Goal: Transaction & Acquisition: Purchase product/service

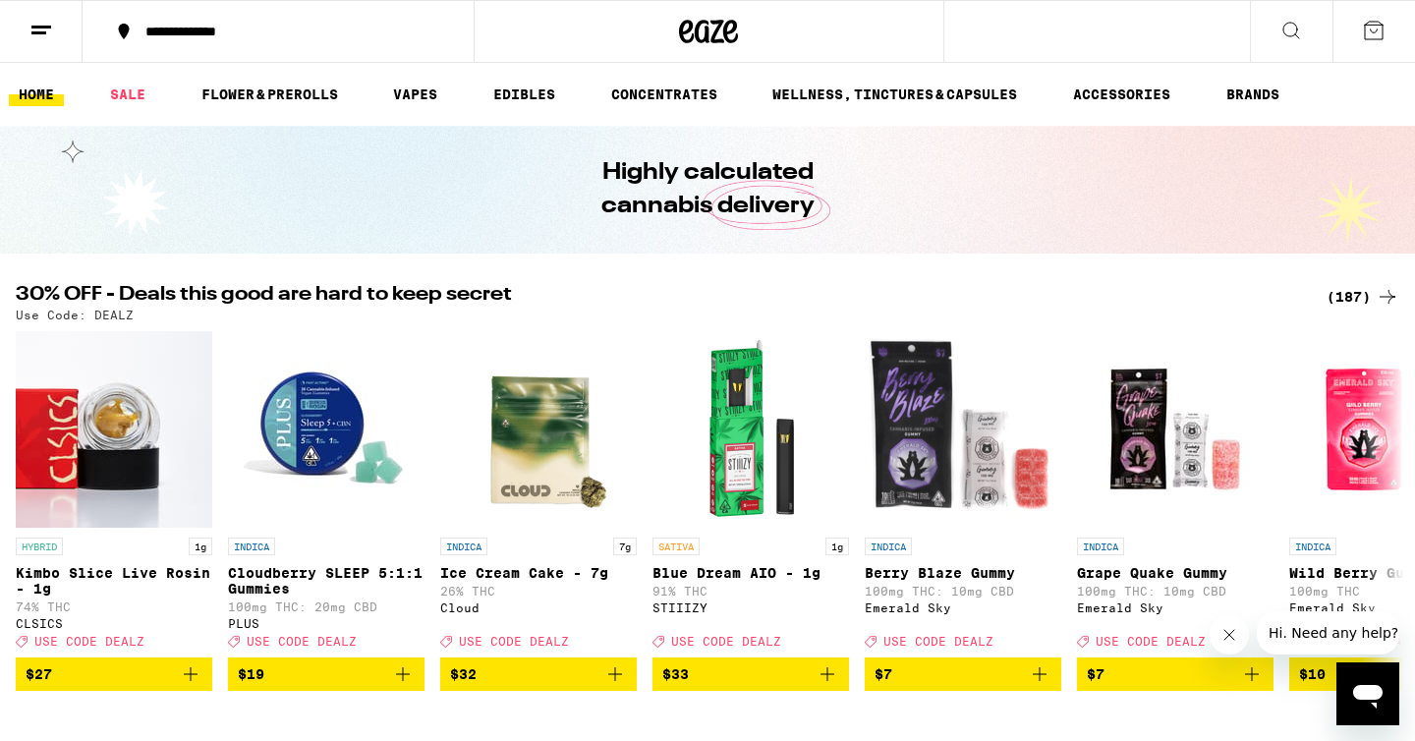
click at [1345, 301] on div "(187)" at bounding box center [1362, 297] width 73 height 24
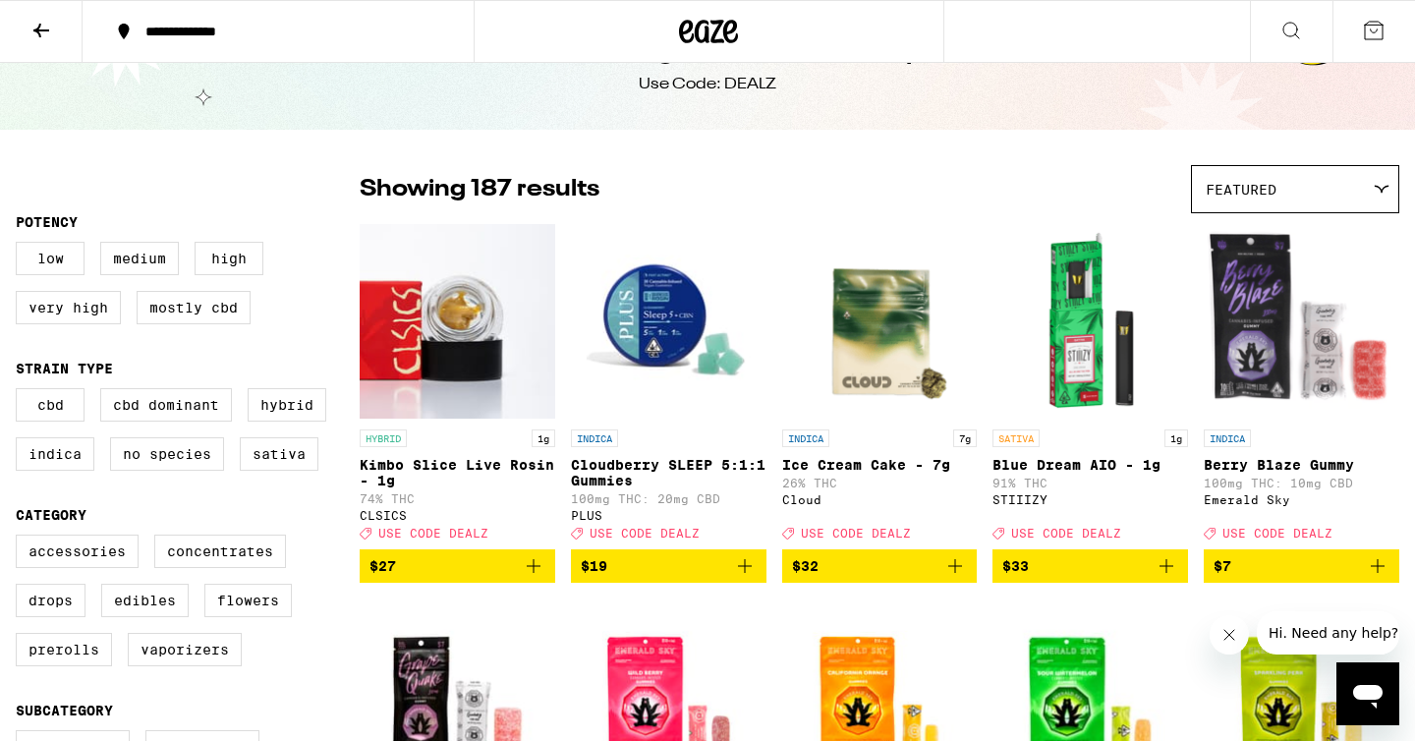
scroll to position [68, 0]
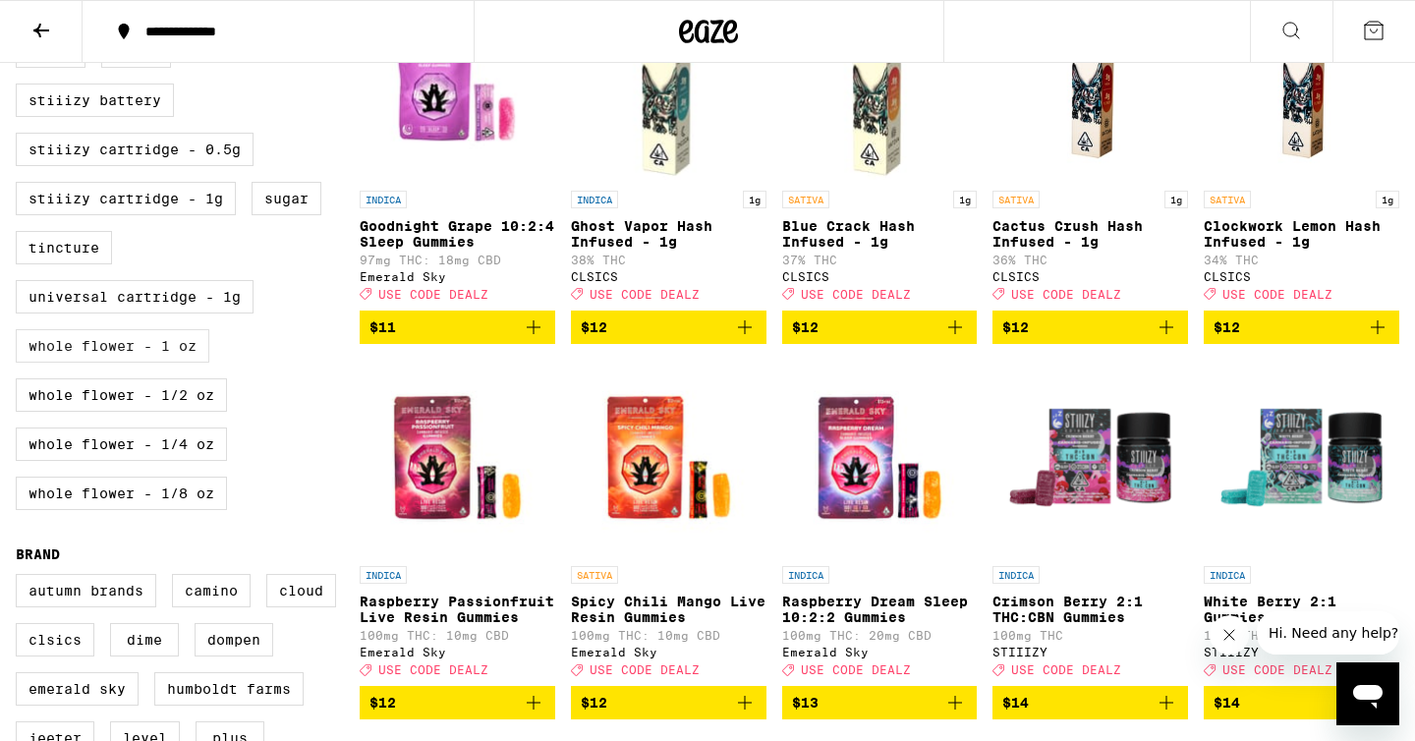
click at [159, 363] on label "Whole Flower - 1 oz" at bounding box center [113, 345] width 194 height 33
checkbox input "true"
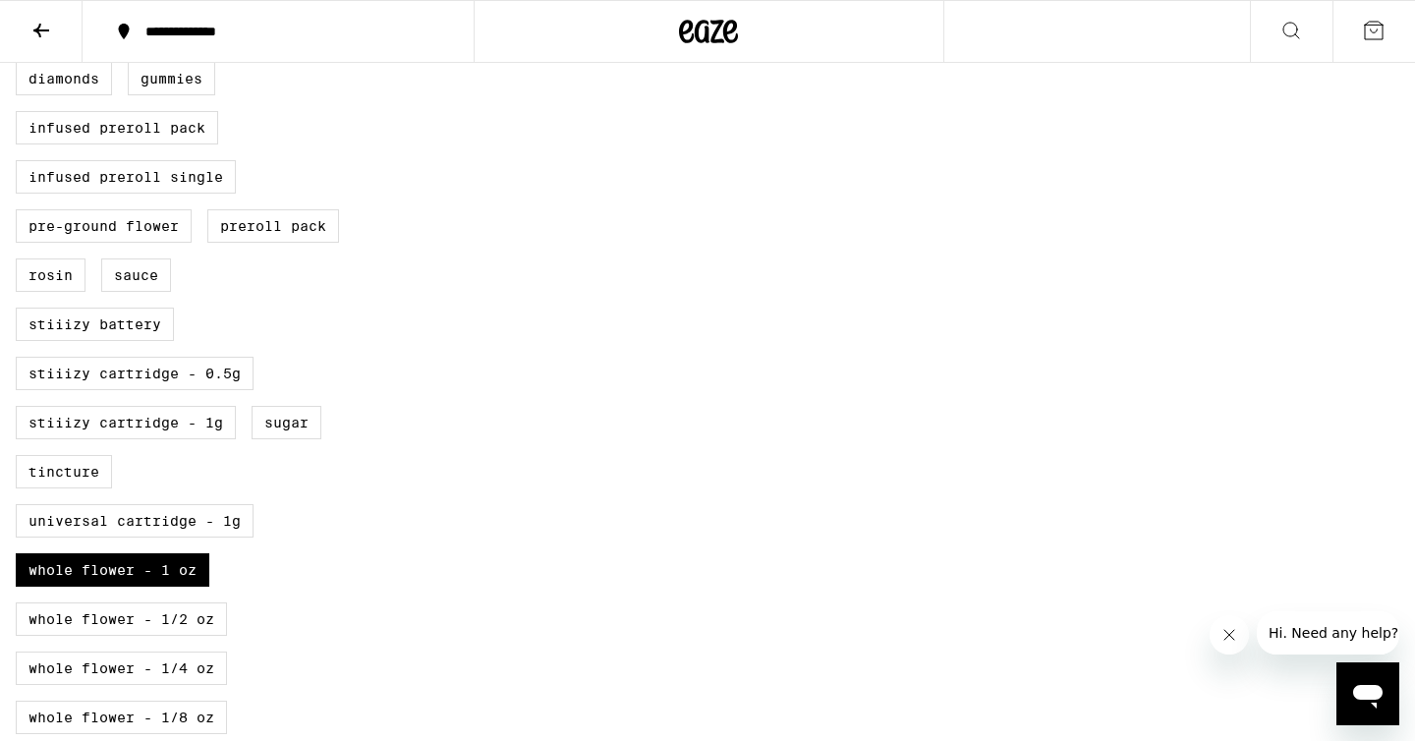
scroll to position [836, 0]
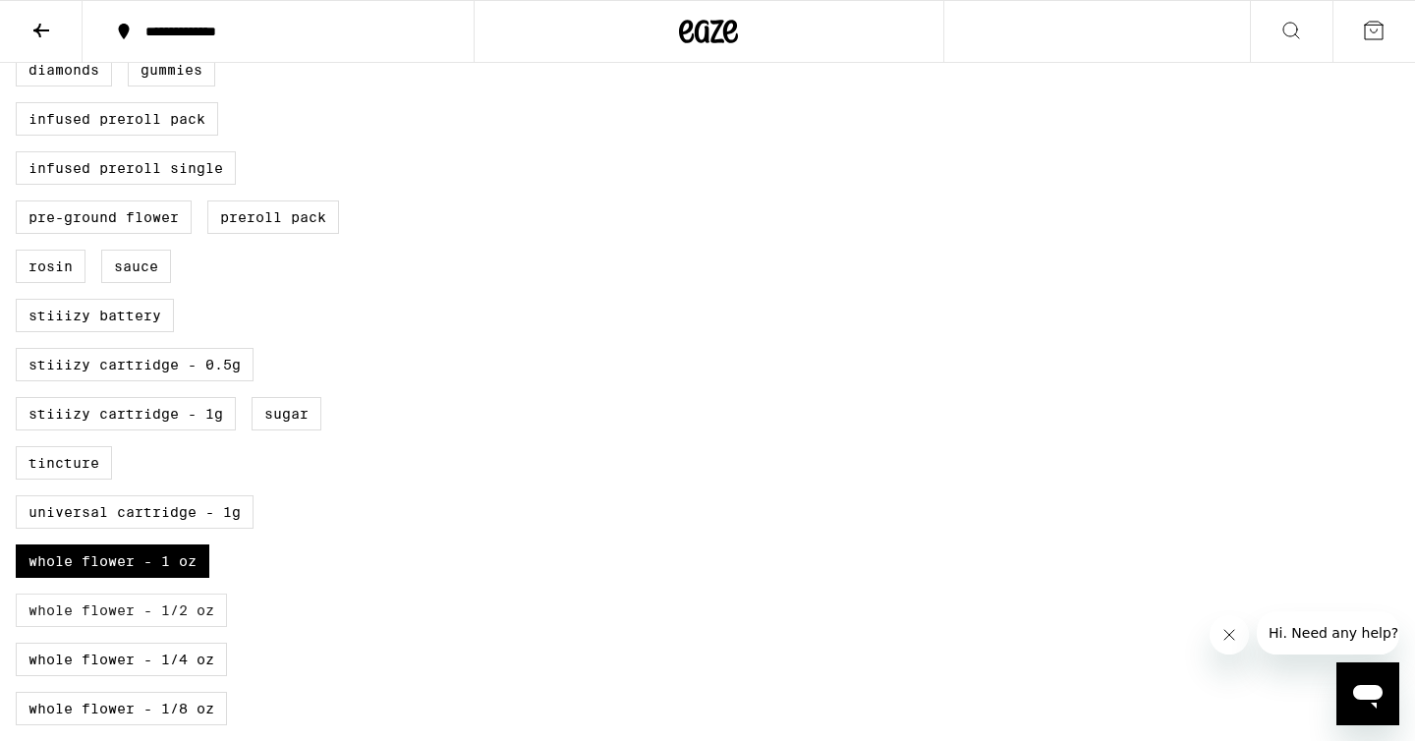
click at [172, 627] on label "Whole Flower - 1/2 oz" at bounding box center [121, 609] width 211 height 33
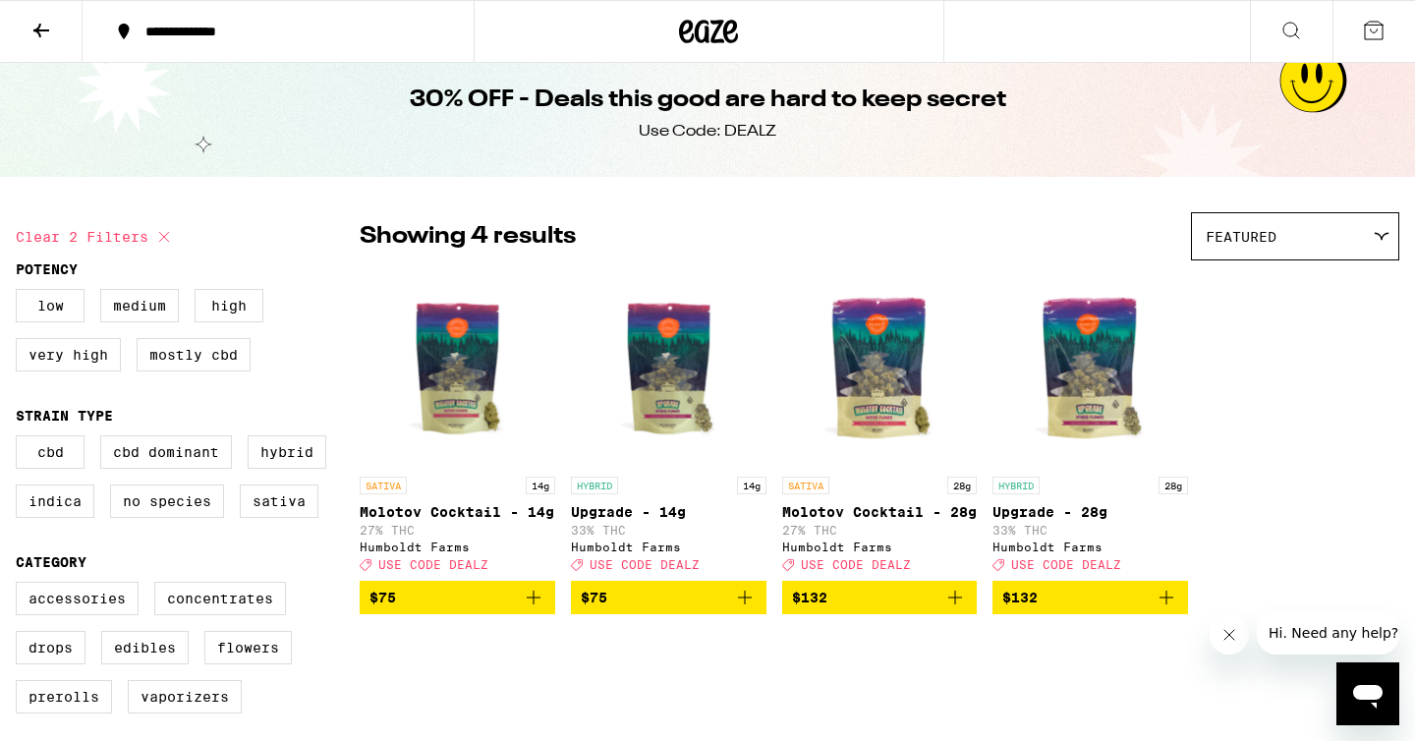
scroll to position [17, 0]
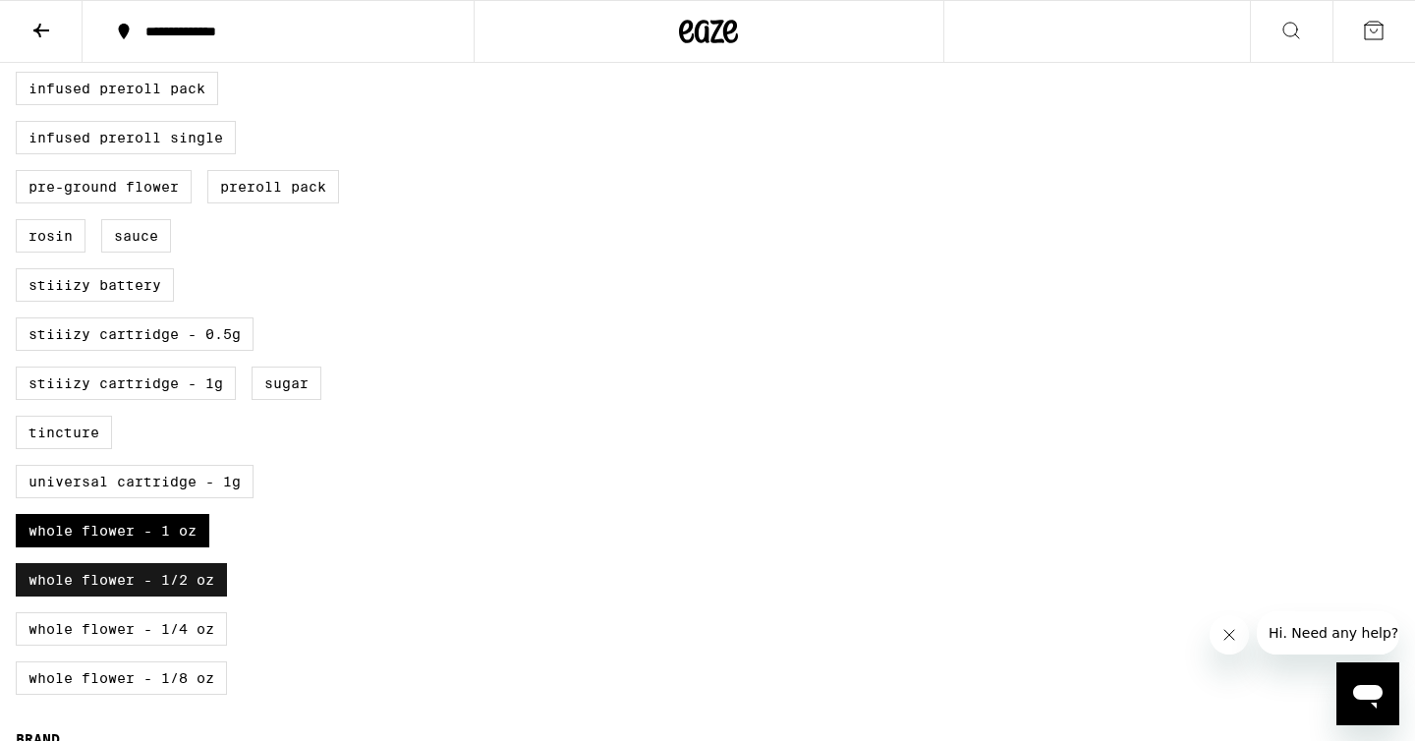
click at [136, 596] on label "Whole Flower - 1/2 oz" at bounding box center [121, 579] width 211 height 33
checkbox input "false"
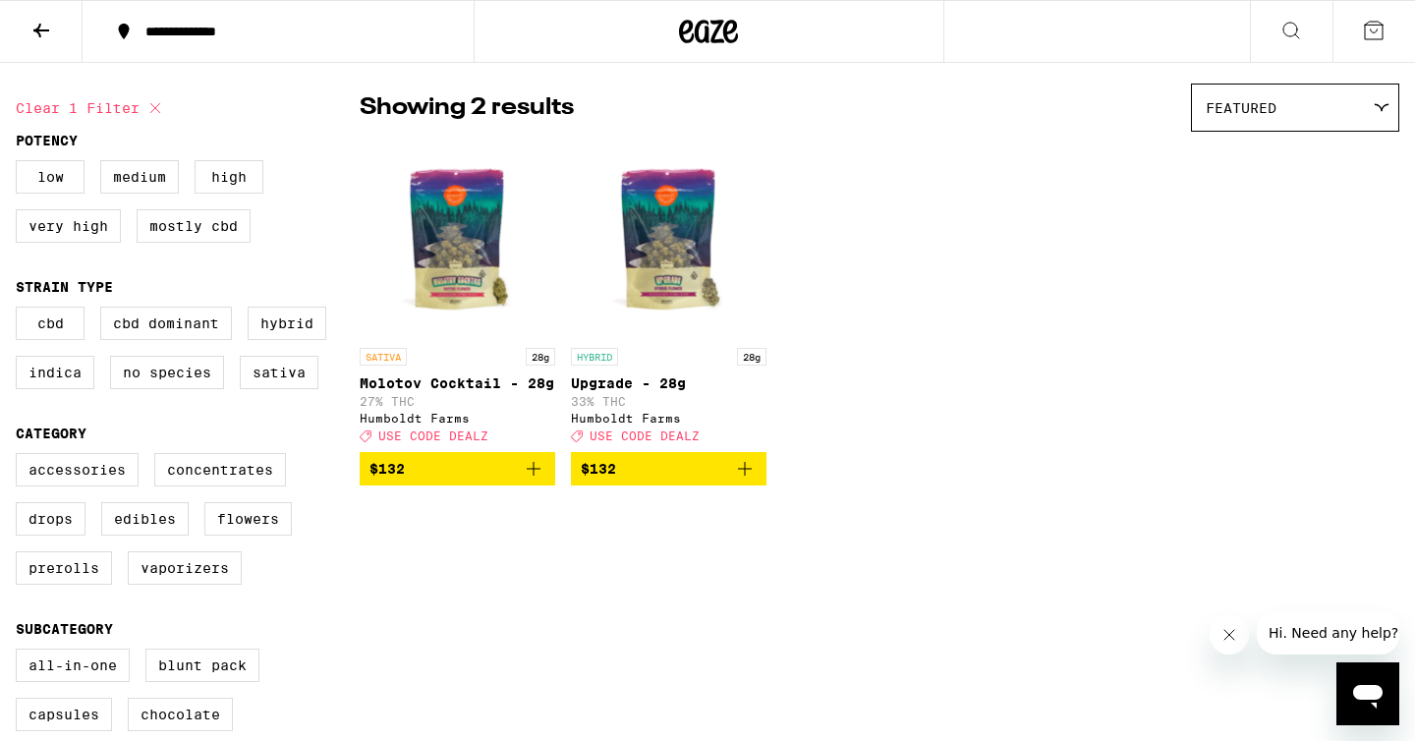
scroll to position [138, 0]
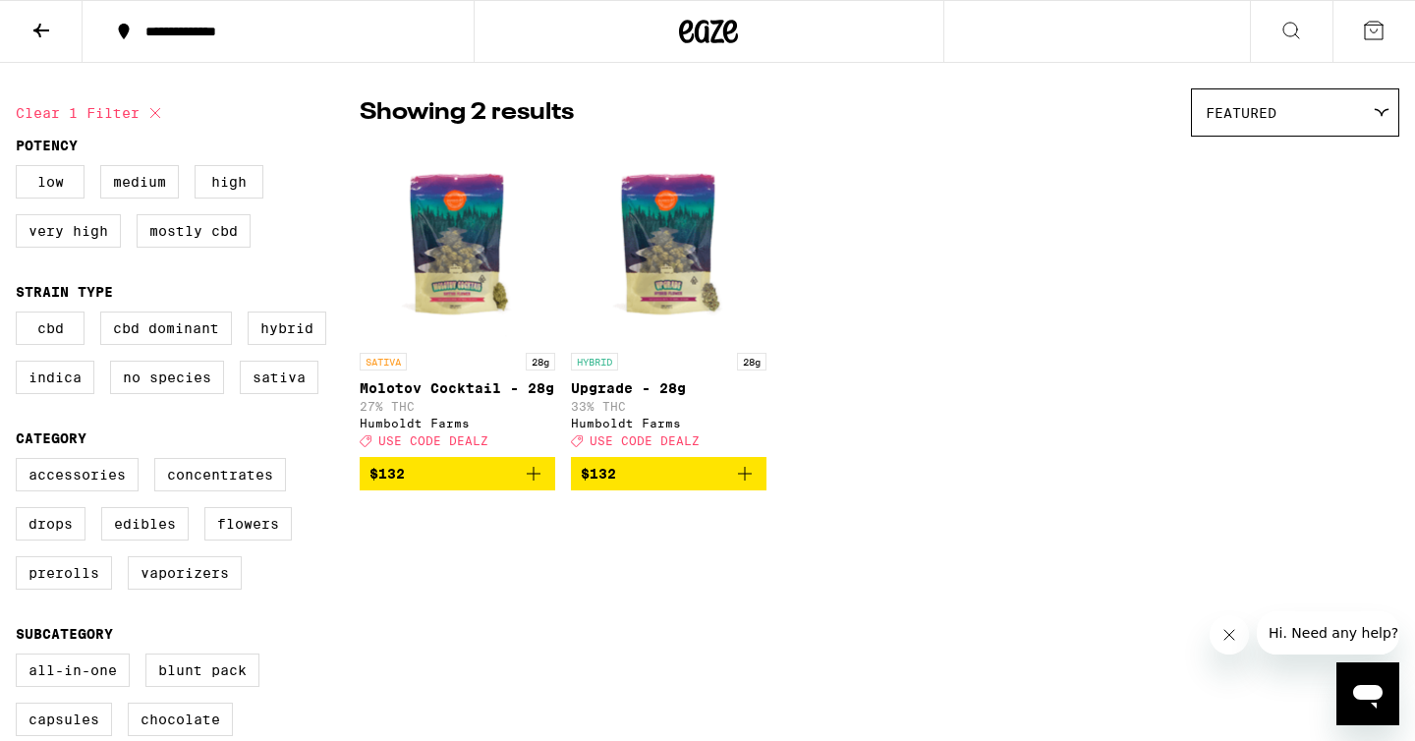
click at [453, 262] on img "Open page for Molotov Cocktail - 28g from Humboldt Farms" at bounding box center [458, 244] width 196 height 197
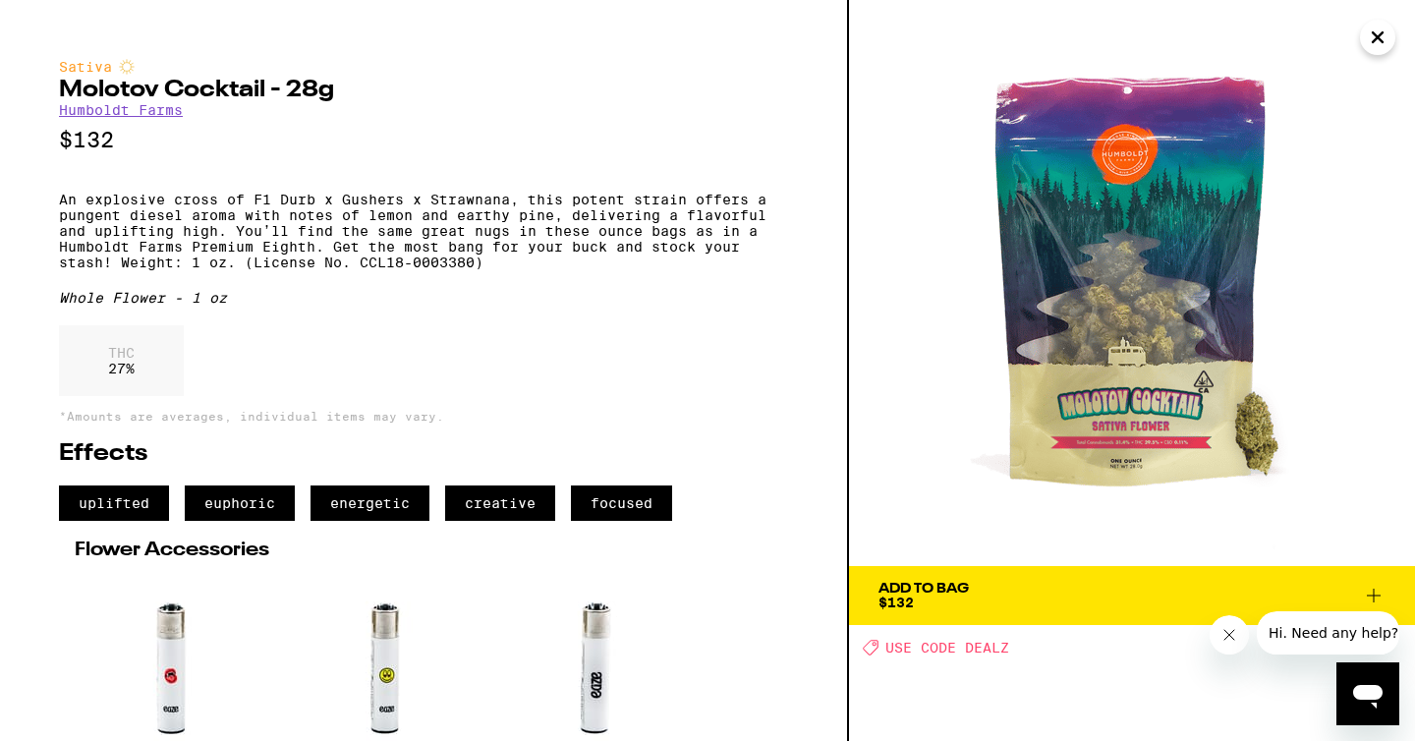
click at [1288, 422] on img at bounding box center [1132, 283] width 566 height 566
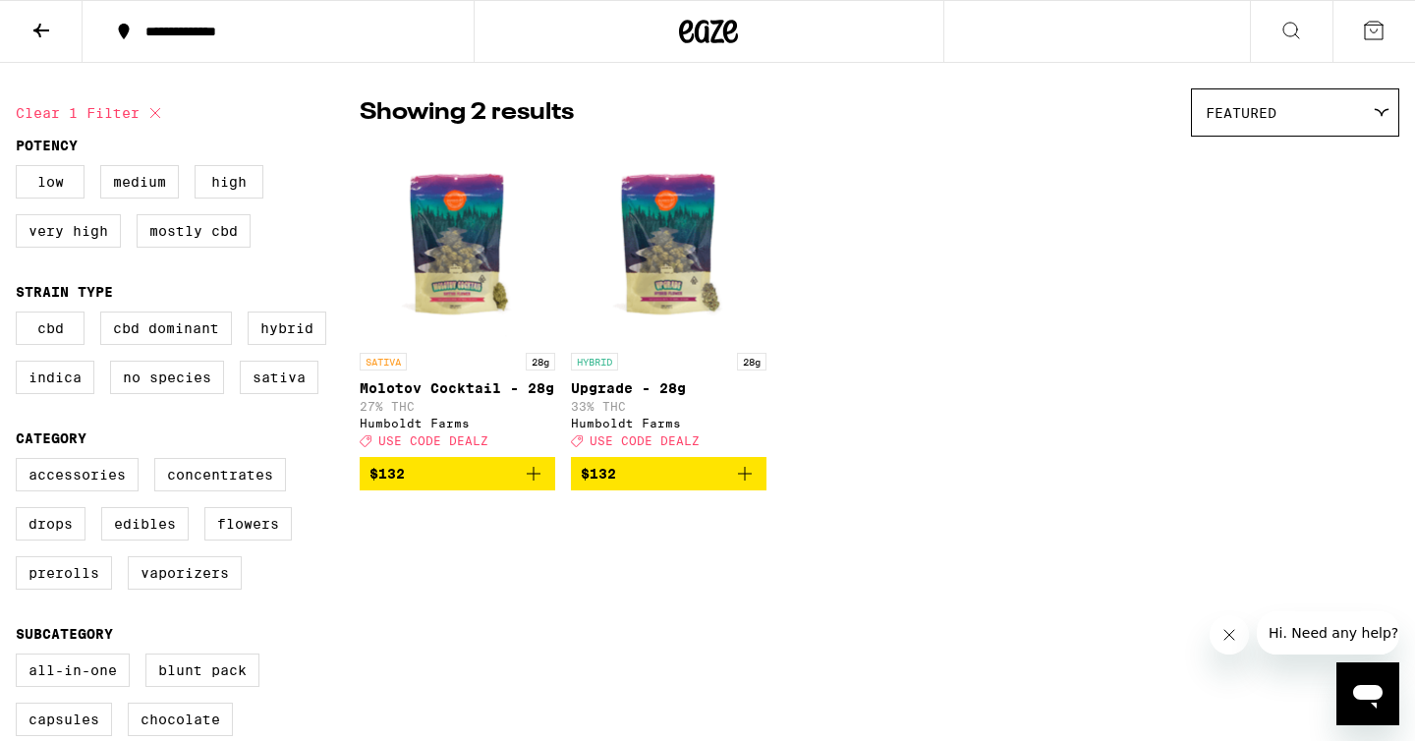
click at [681, 260] on img "Open page for Upgrade - 28g from Humboldt Farms" at bounding box center [669, 244] width 196 height 197
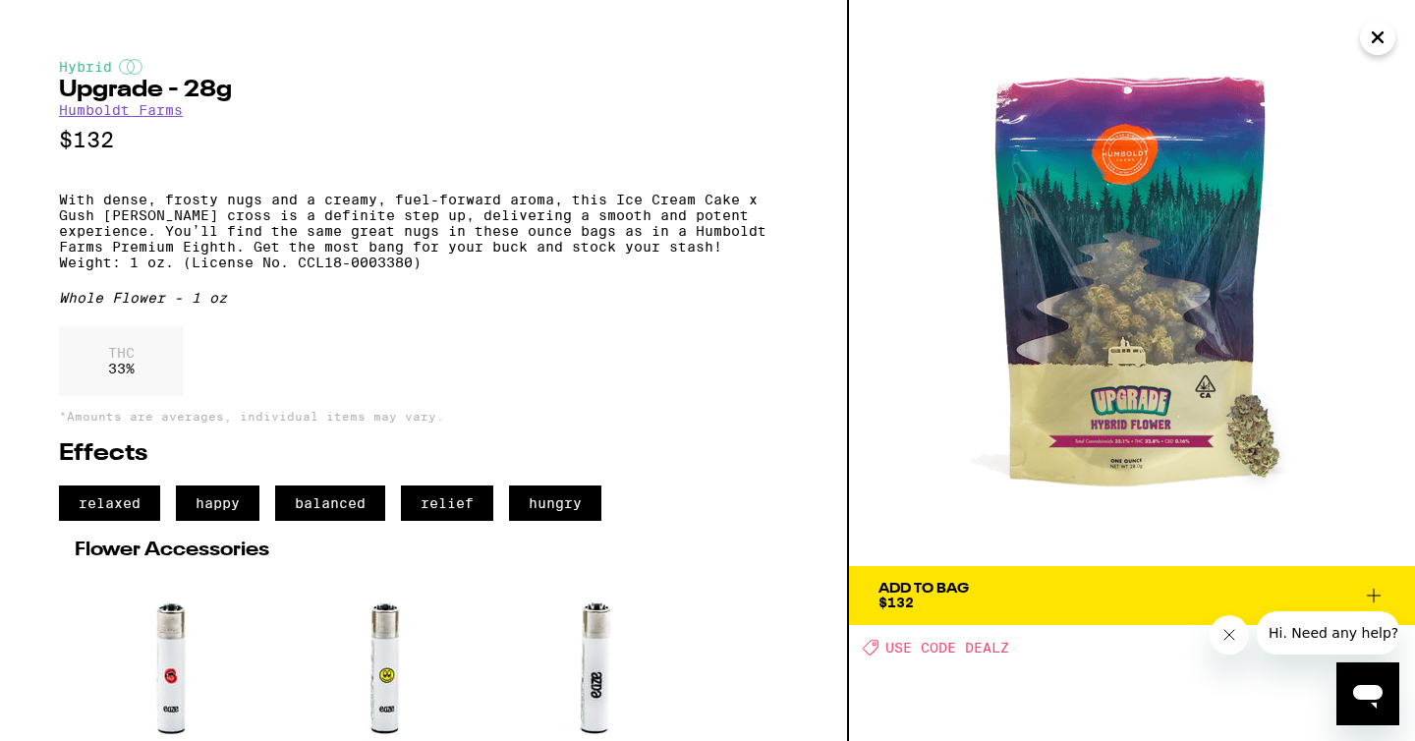
click at [1271, 448] on img at bounding box center [1132, 283] width 566 height 566
click at [1170, 436] on img at bounding box center [1132, 283] width 566 height 566
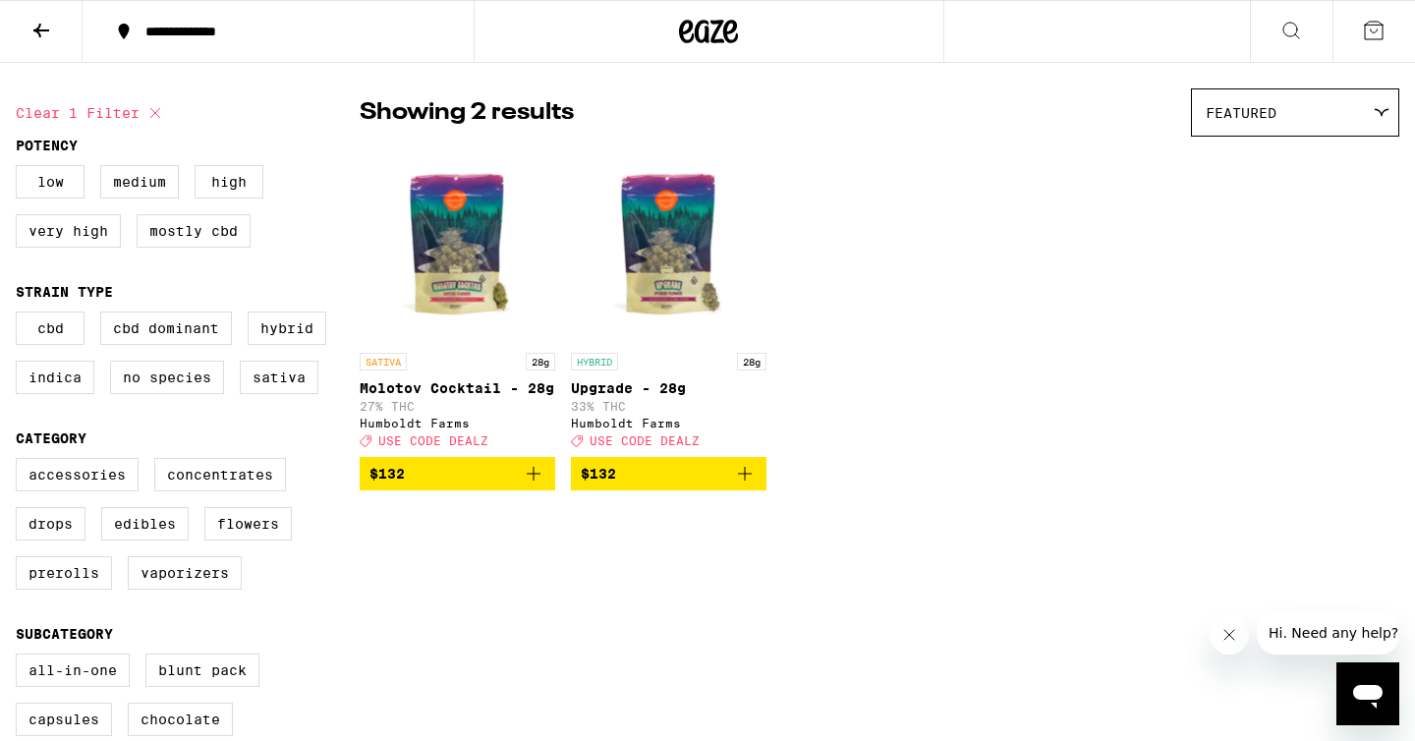
click at [678, 282] on img "Open page for Upgrade - 28g from Humboldt Farms" at bounding box center [669, 244] width 196 height 197
click at [453, 248] on img "Open page for Molotov Cocktail - 28g from Humboldt Farms" at bounding box center [458, 244] width 196 height 197
click at [669, 253] on img "Open page for Upgrade - 28g from Humboldt Farms" at bounding box center [669, 244] width 196 height 197
click at [479, 270] on img "Open page for Molotov Cocktail - 28g from Humboldt Farms" at bounding box center [458, 244] width 196 height 197
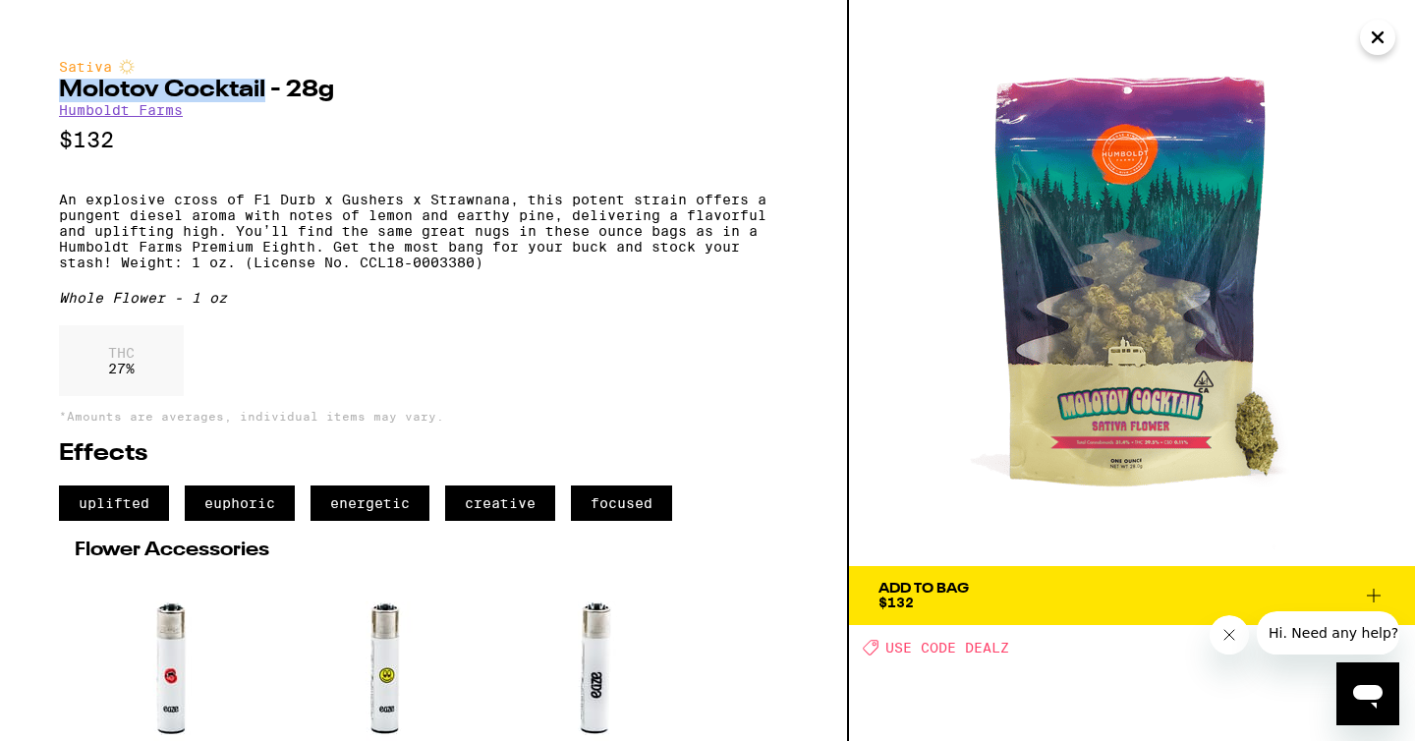
drag, startPoint x: 58, startPoint y: 90, endPoint x: 263, endPoint y: 90, distance: 205.3
click at [263, 90] on h2 "Molotov Cocktail - 28g" at bounding box center [423, 91] width 729 height 24
copy h2 "Molotov Cocktail"
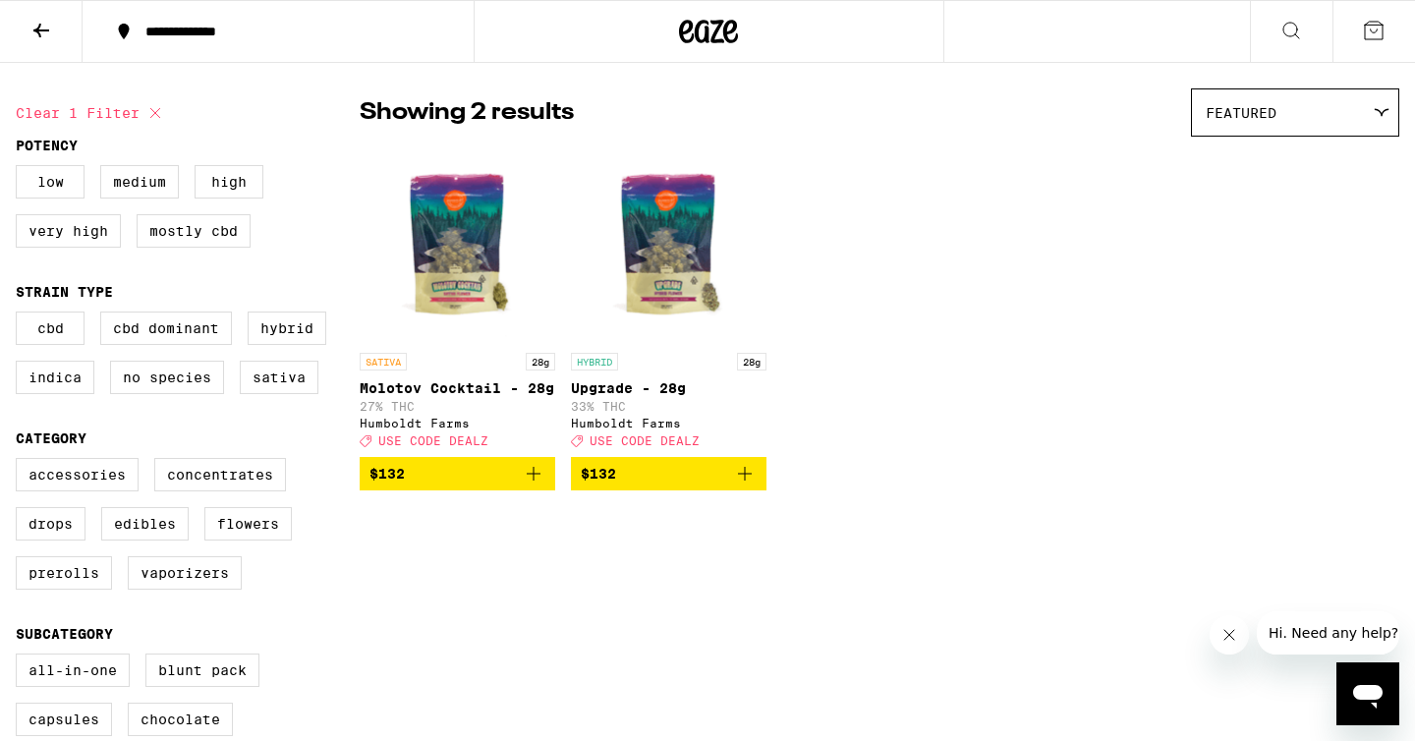
click at [647, 485] on span "$132" at bounding box center [669, 474] width 176 height 24
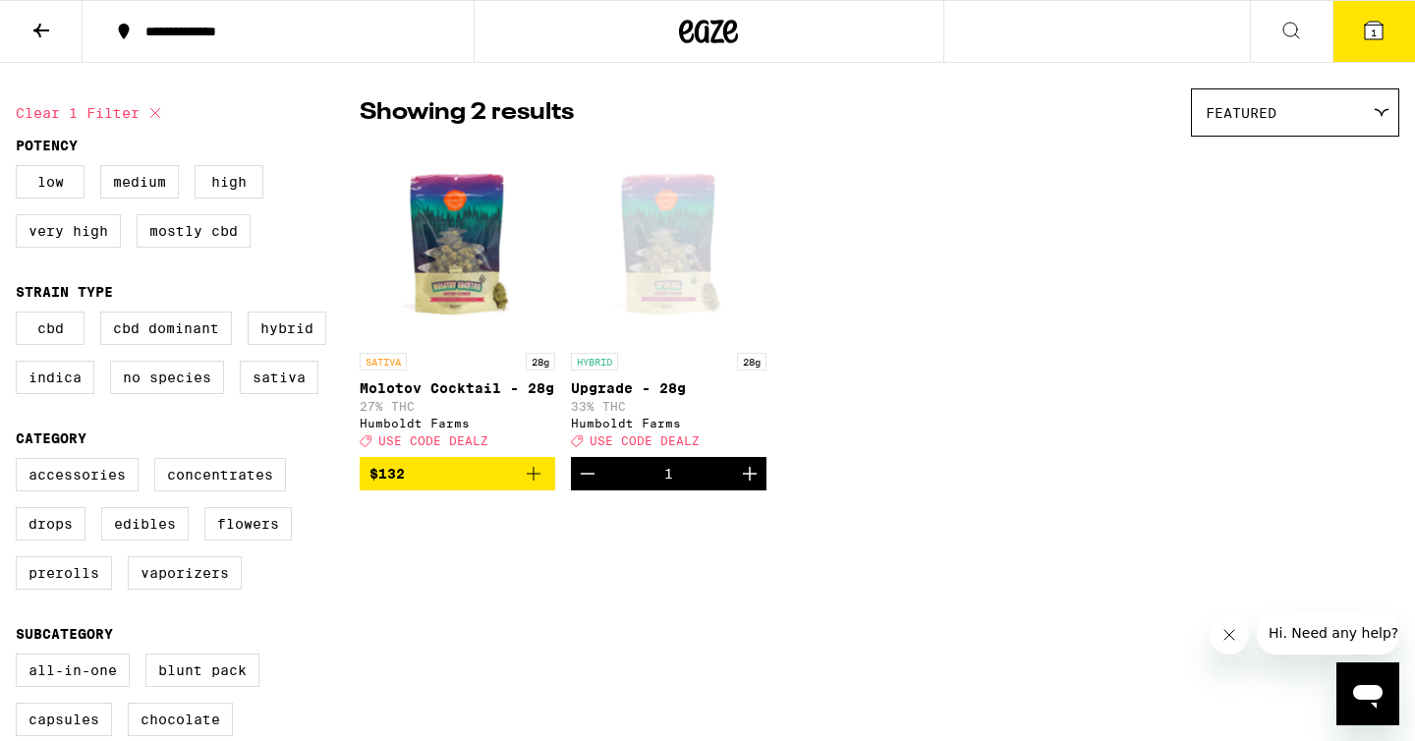
click at [1365, 50] on button "1" at bounding box center [1373, 31] width 83 height 61
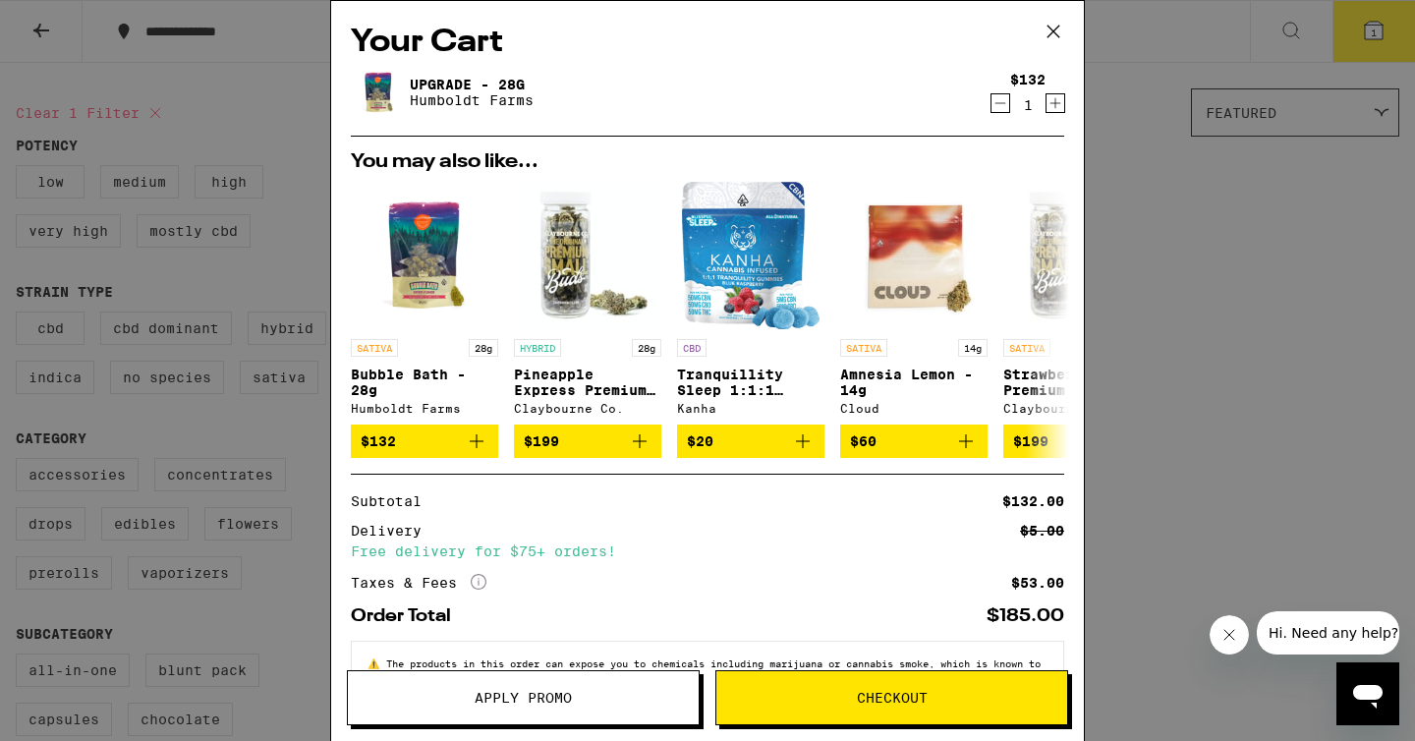
click at [1051, 26] on icon at bounding box center [1053, 31] width 29 height 29
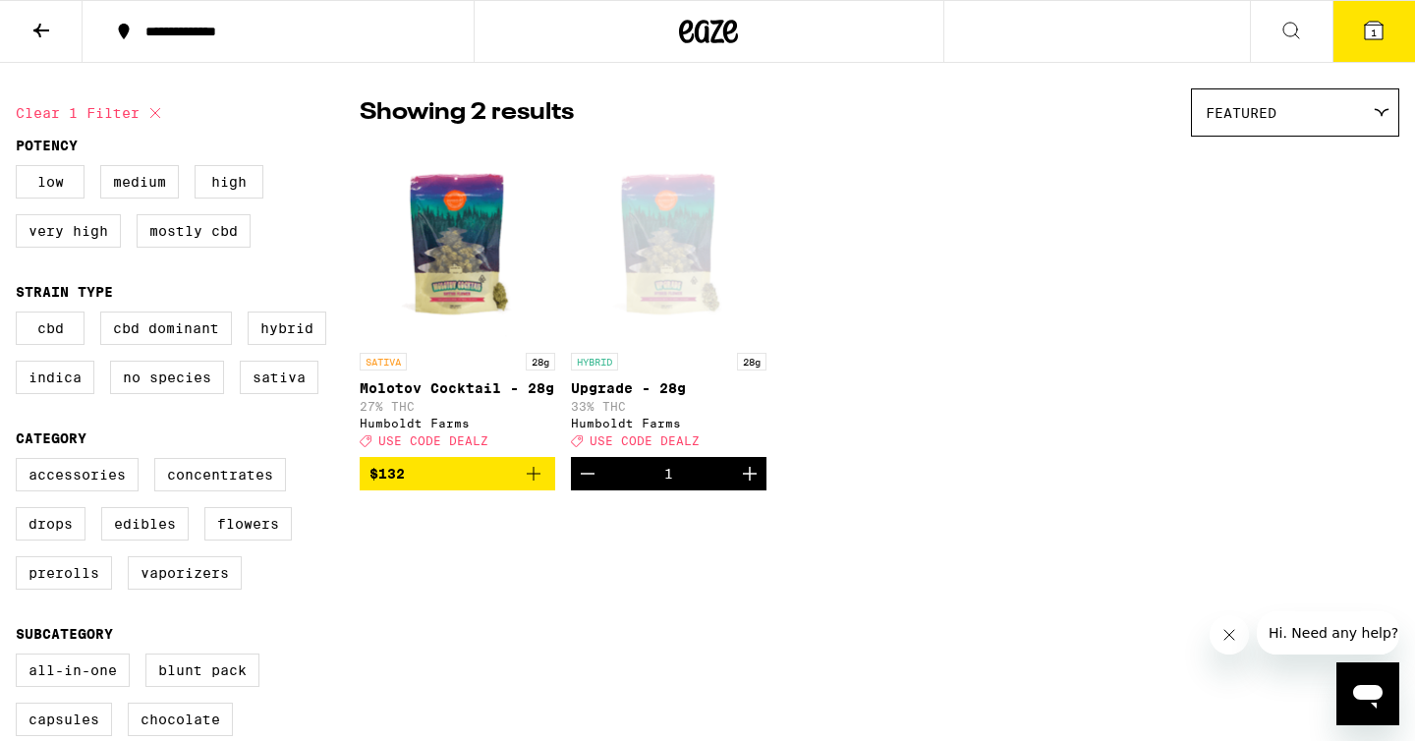
click at [1362, 38] on icon at bounding box center [1374, 31] width 24 height 24
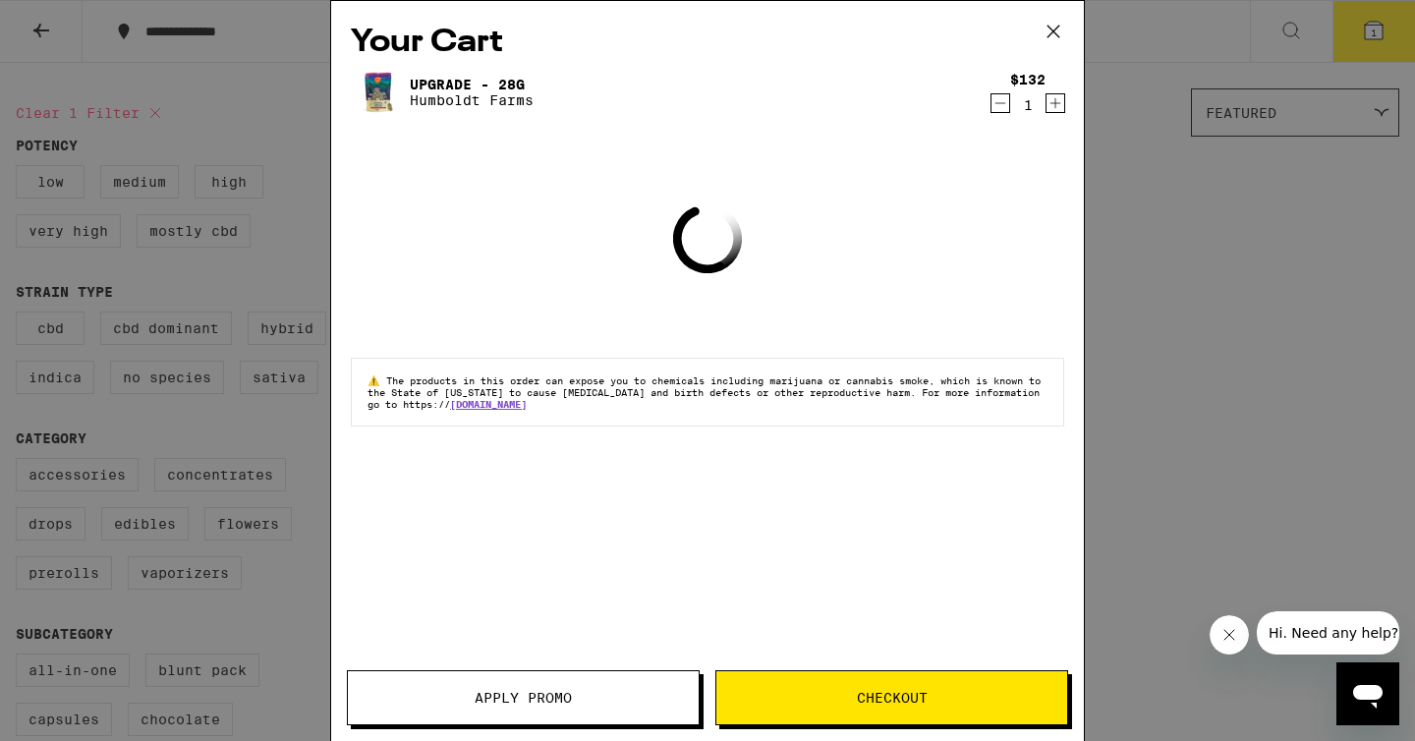
click at [522, 691] on span "Apply Promo" at bounding box center [523, 698] width 97 height 14
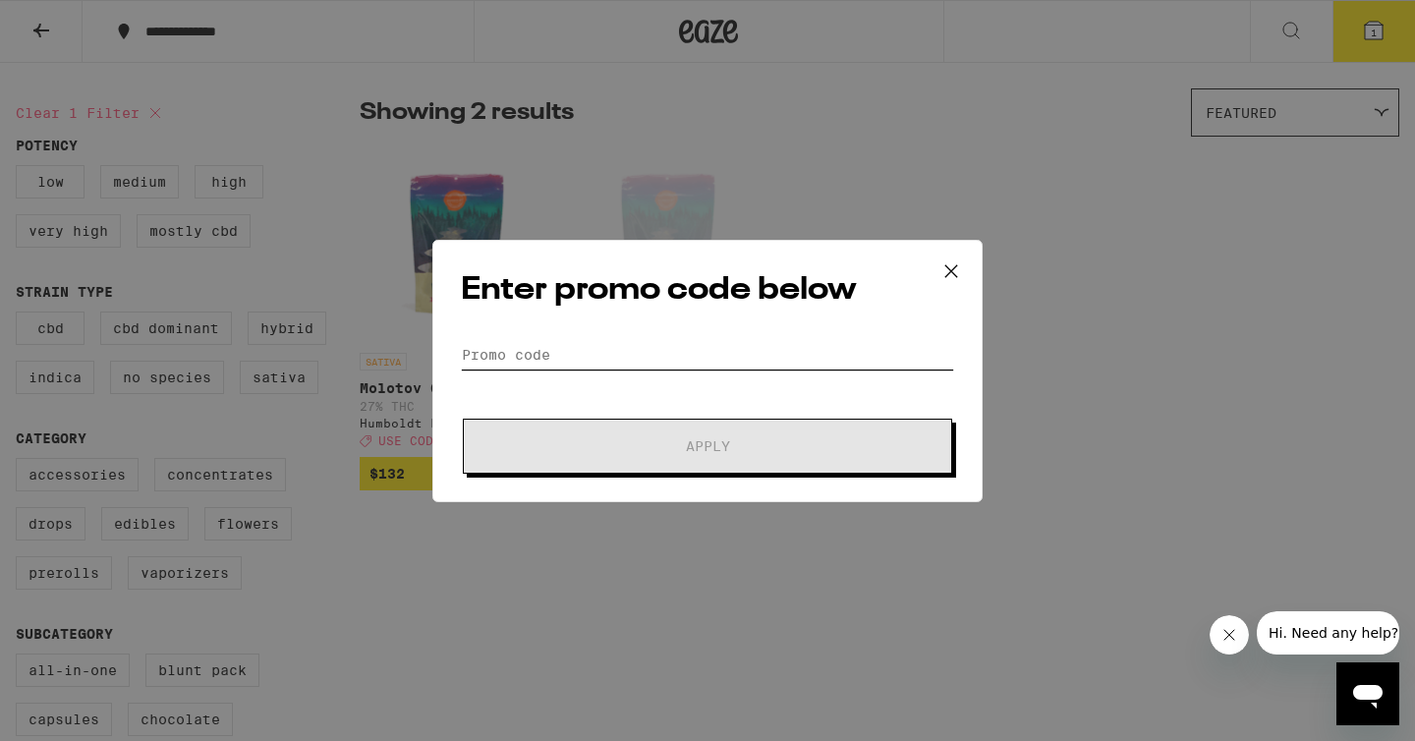
click at [690, 363] on input "Promo Code" at bounding box center [707, 354] width 493 height 29
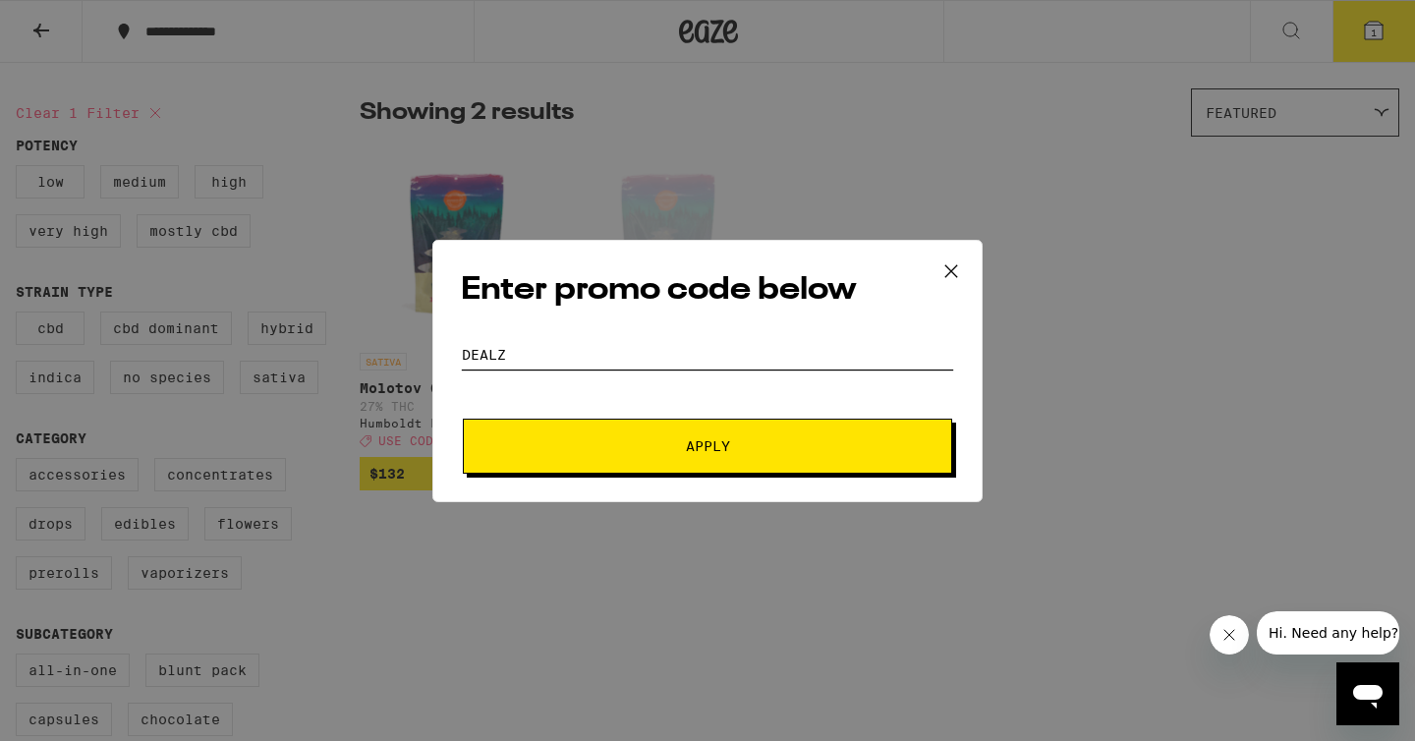
type input "dealz"
click at [634, 430] on button "Apply" at bounding box center [707, 446] width 489 height 55
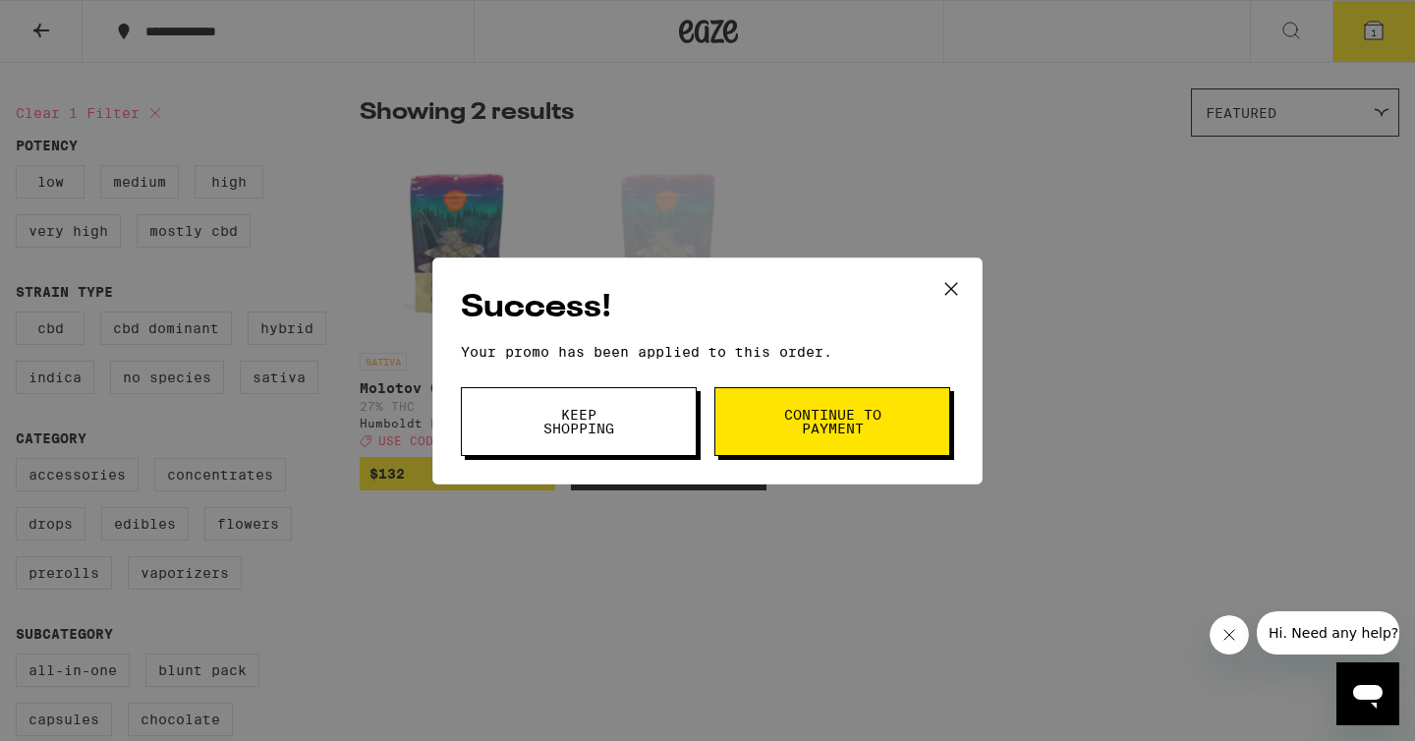
click at [798, 423] on span "Continue to payment" at bounding box center [832, 422] width 100 height 28
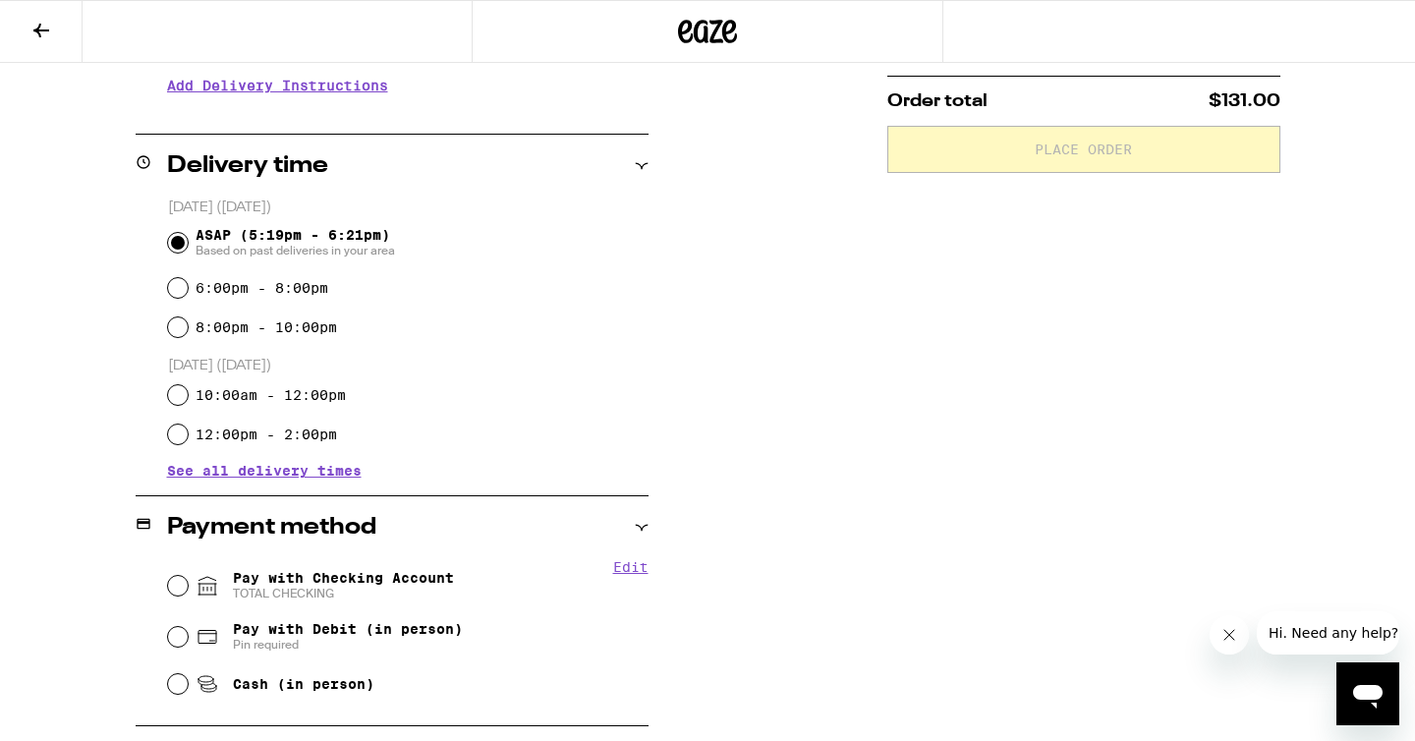
scroll to position [534, 0]
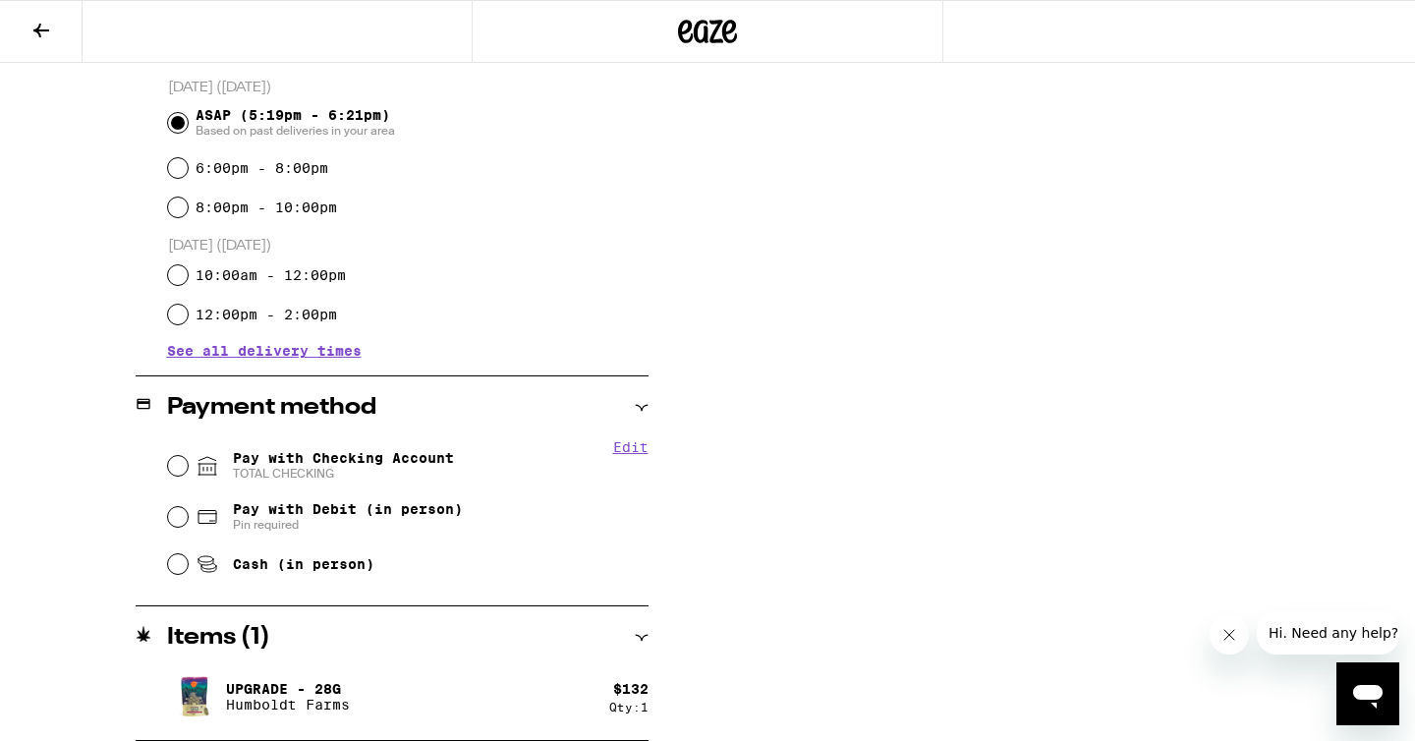
click at [408, 455] on span "Pay with Checking Account TOTAL CHECKING" at bounding box center [343, 465] width 221 height 31
click at [188, 456] on input "Pay with Checking Account TOTAL CHECKING" at bounding box center [178, 466] width 20 height 20
radio input "true"
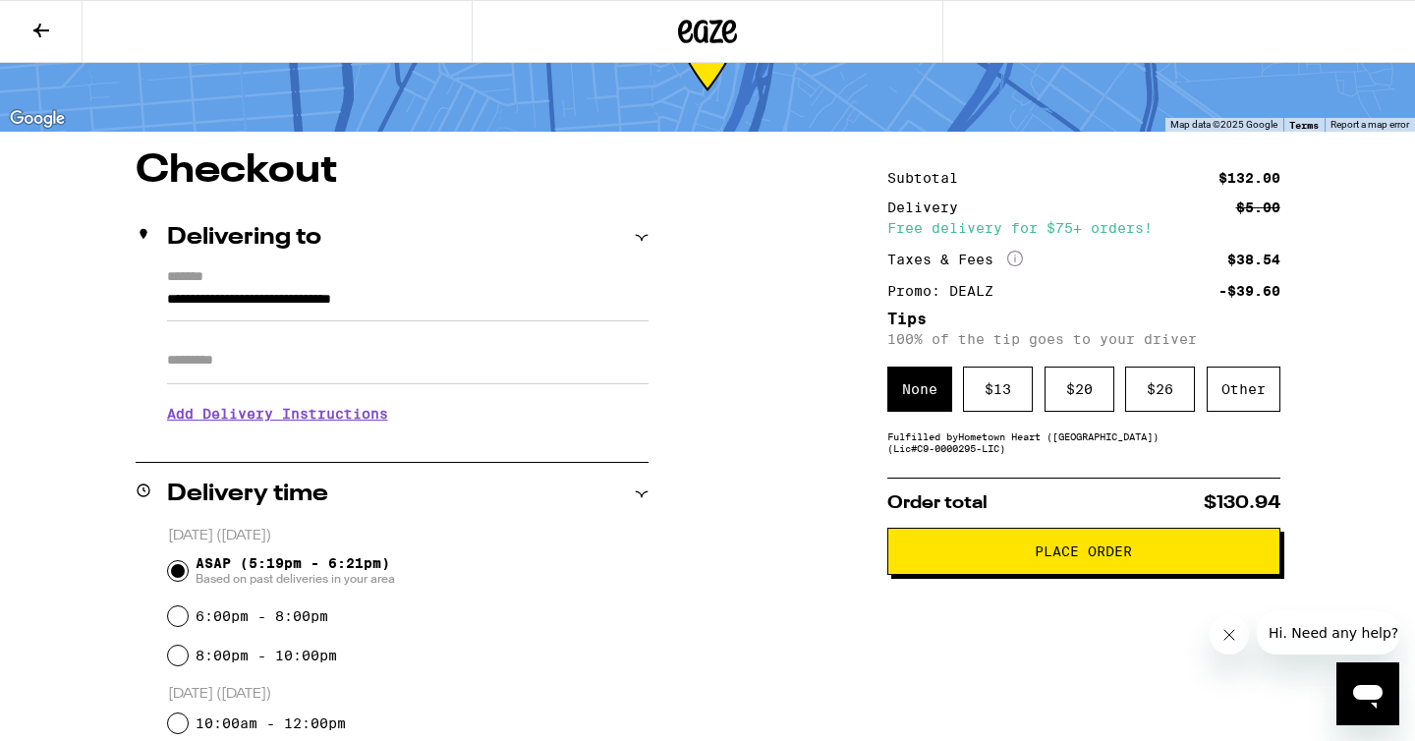
scroll to position [0, 0]
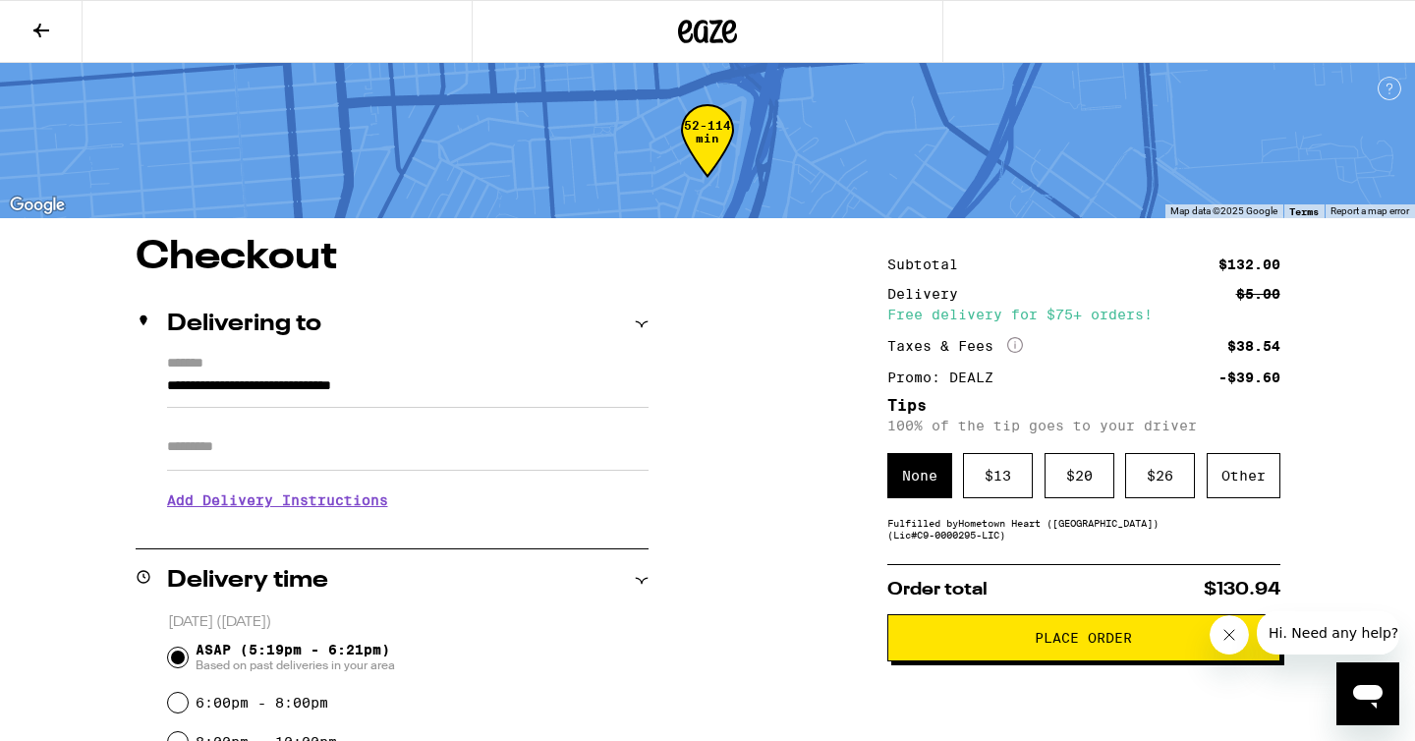
click at [947, 639] on span "Place Order" at bounding box center [1084, 638] width 360 height 14
